Goal: Navigation & Orientation: Find specific page/section

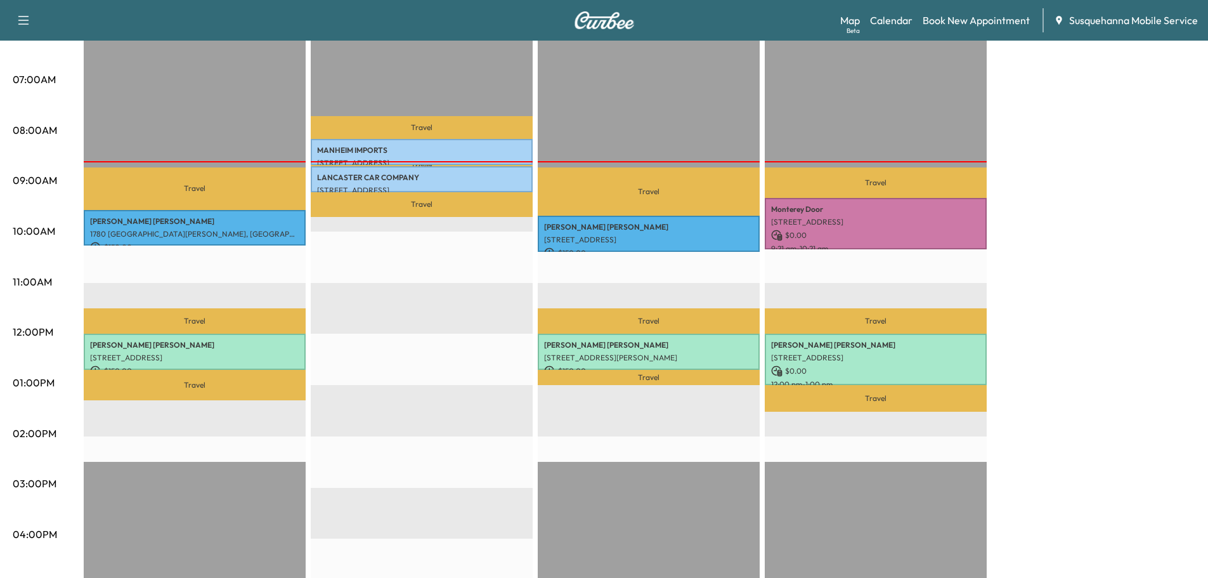
scroll to position [338, 0]
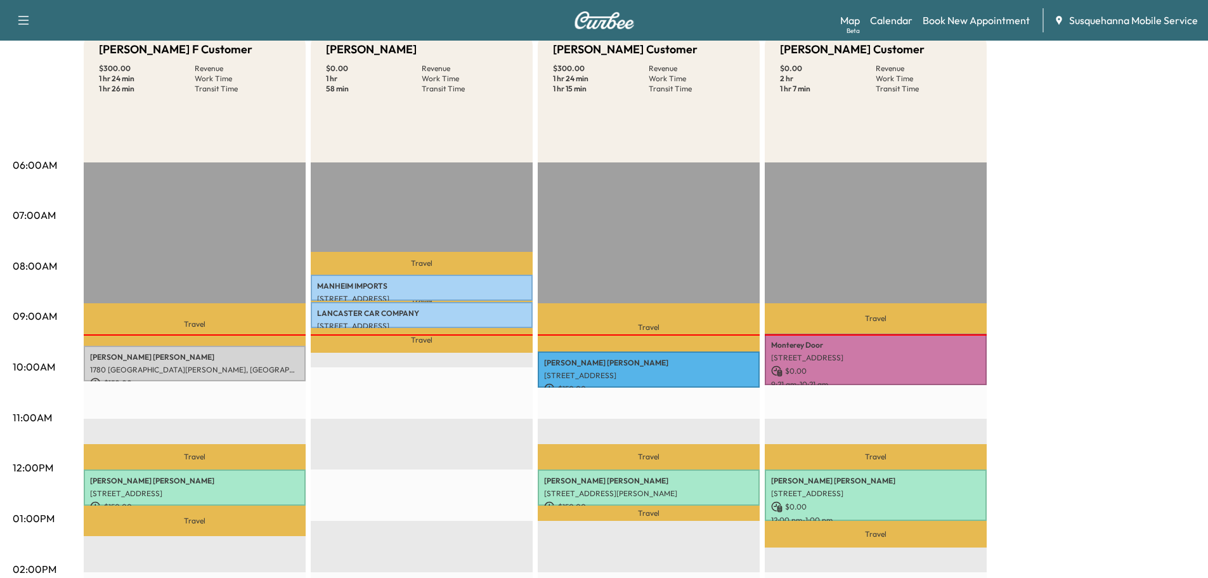
scroll to position [203, 0]
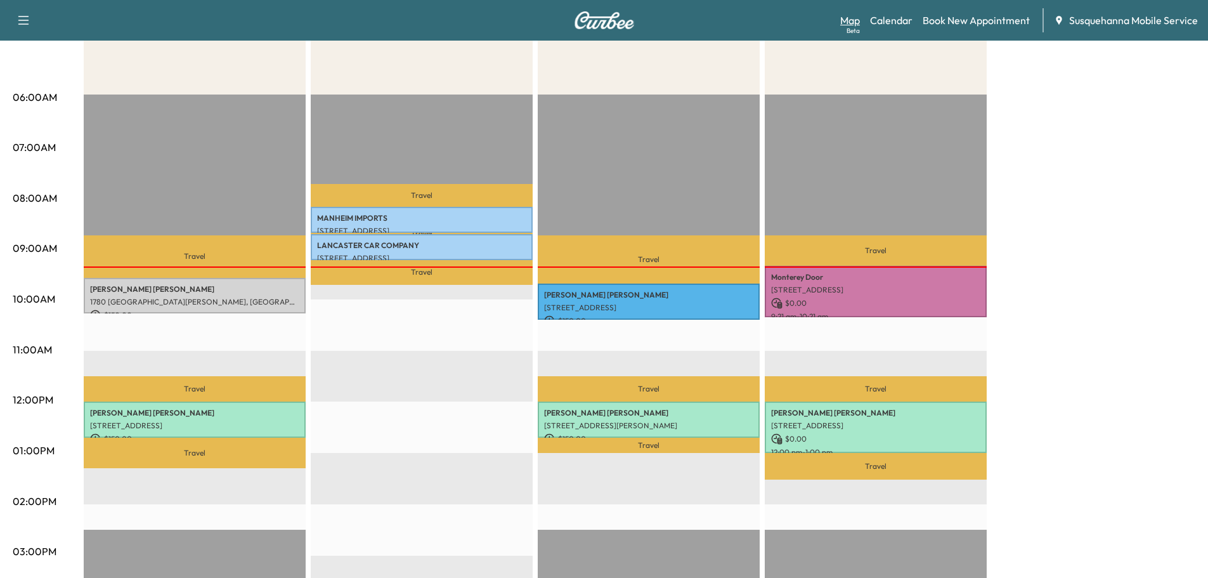
click at [844, 22] on link "Map Beta" at bounding box center [850, 20] width 20 height 15
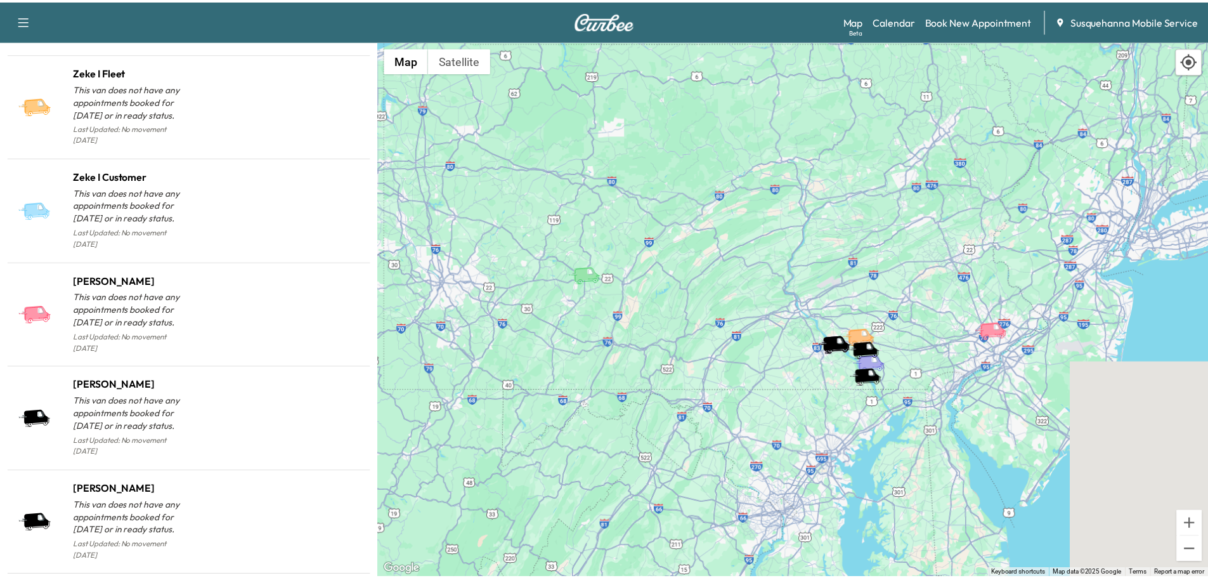
scroll to position [1235, 0]
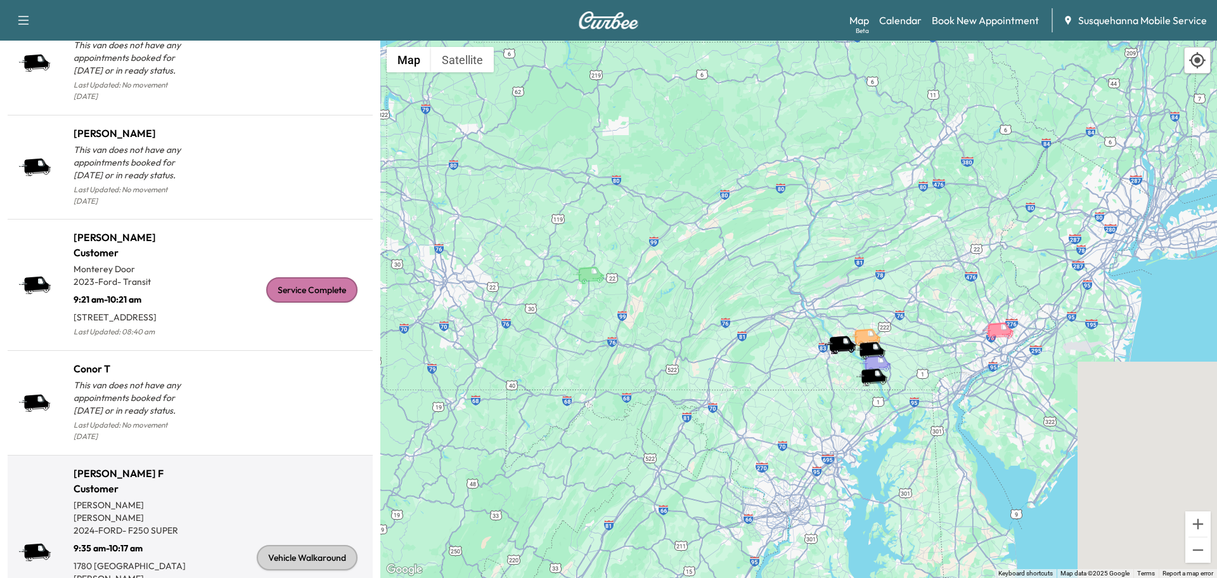
click at [306, 545] on div "Vehicle Walkaround" at bounding box center [307, 557] width 101 height 25
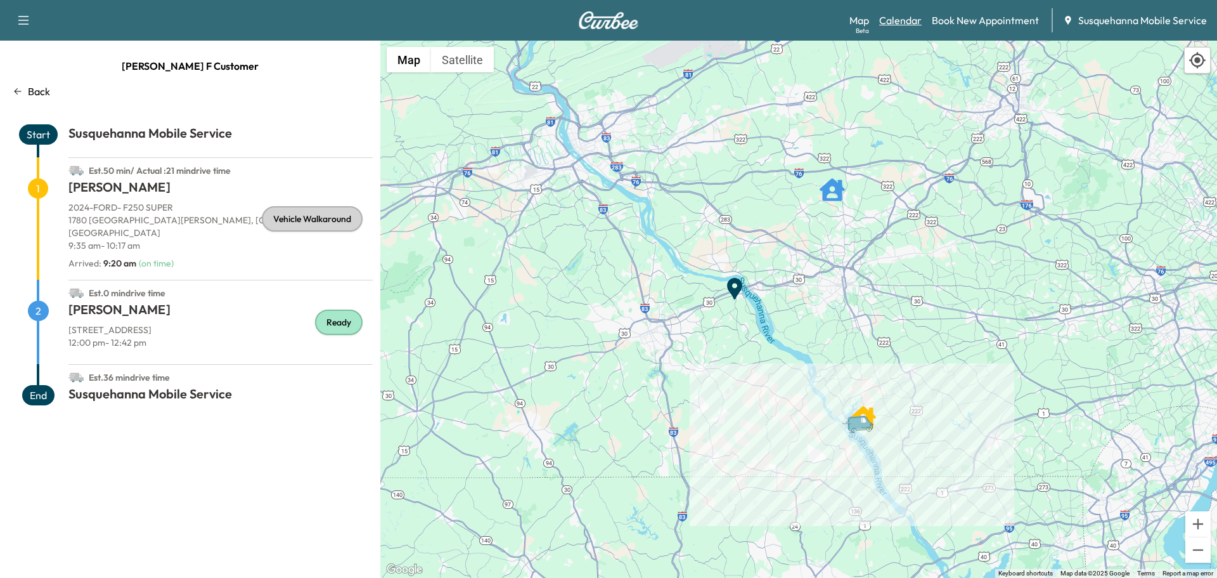
click at [908, 20] on link "Calendar" at bounding box center [900, 20] width 42 height 15
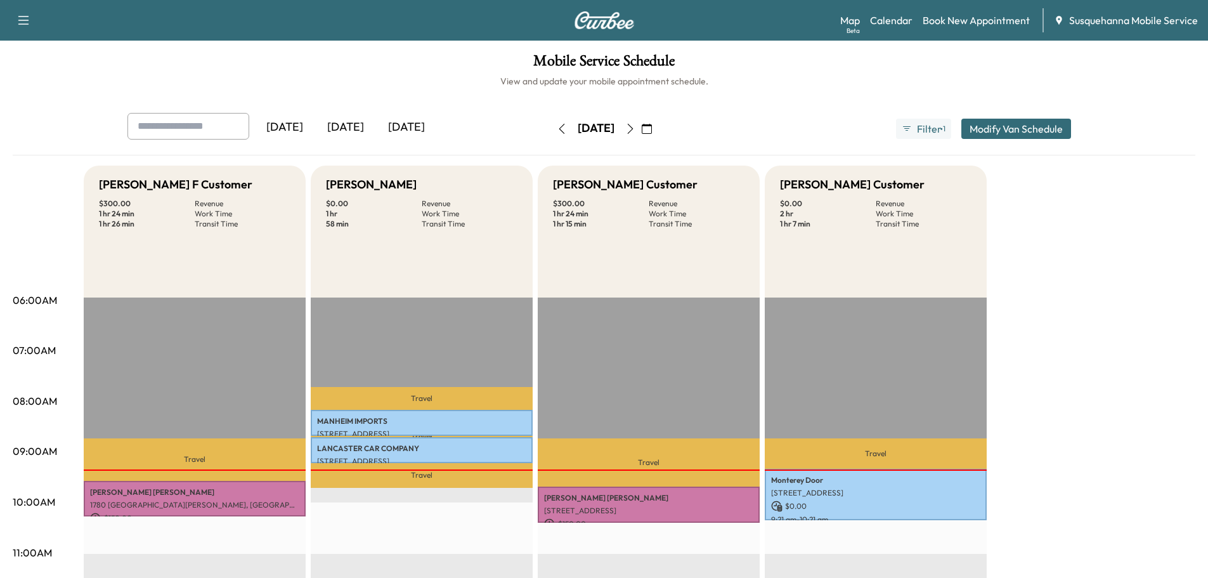
click at [635, 128] on icon "button" at bounding box center [630, 129] width 10 height 10
